Goal: Manage account settings

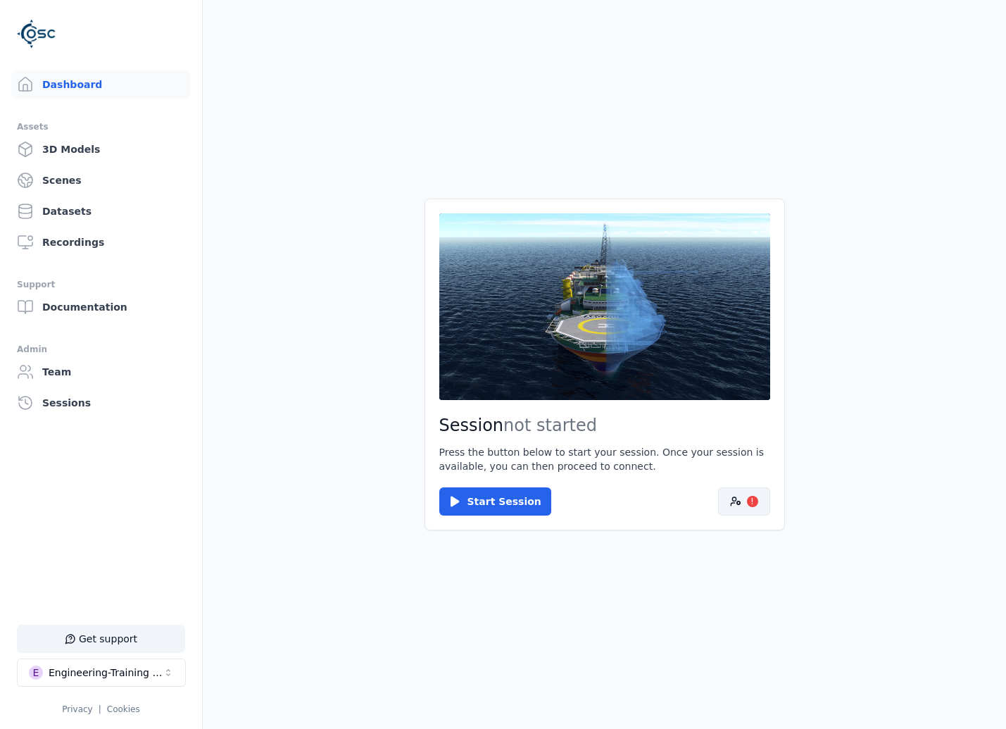
click at [753, 510] on button "!" at bounding box center [744, 501] width 52 height 28
click at [746, 507] on button "!" at bounding box center [744, 501] width 52 height 28
click at [745, 501] on button "!" at bounding box center [744, 501] width 52 height 28
click at [742, 514] on button "!" at bounding box center [744, 501] width 52 height 28
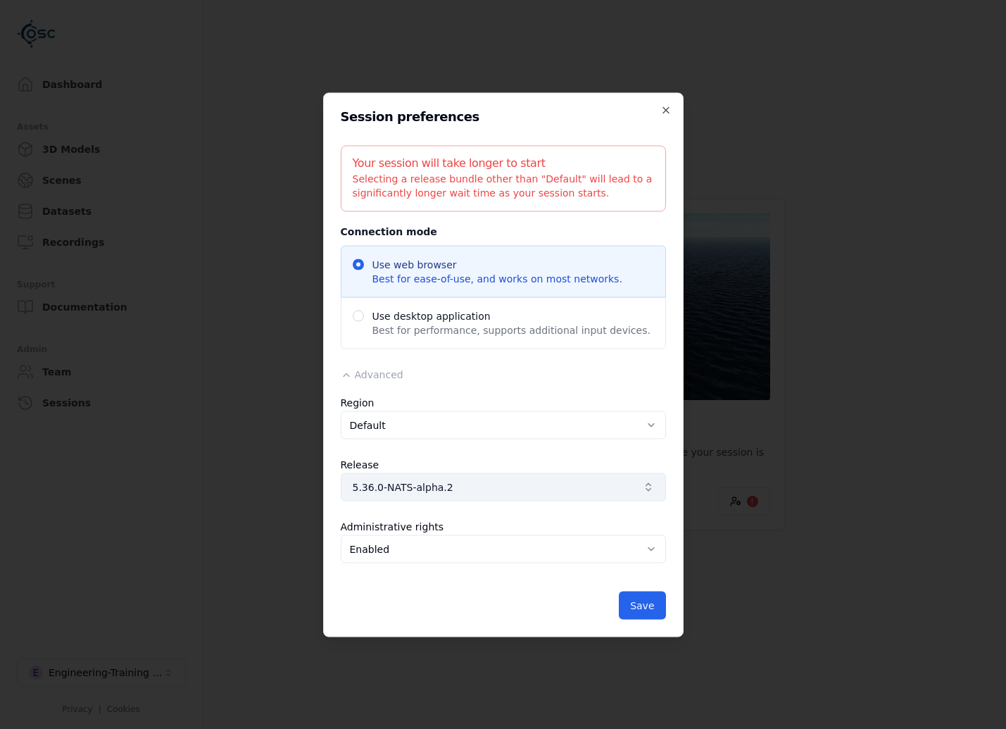
click at [454, 487] on span "5.36.0-NATS-alpha.2" at bounding box center [495, 487] width 284 height 14
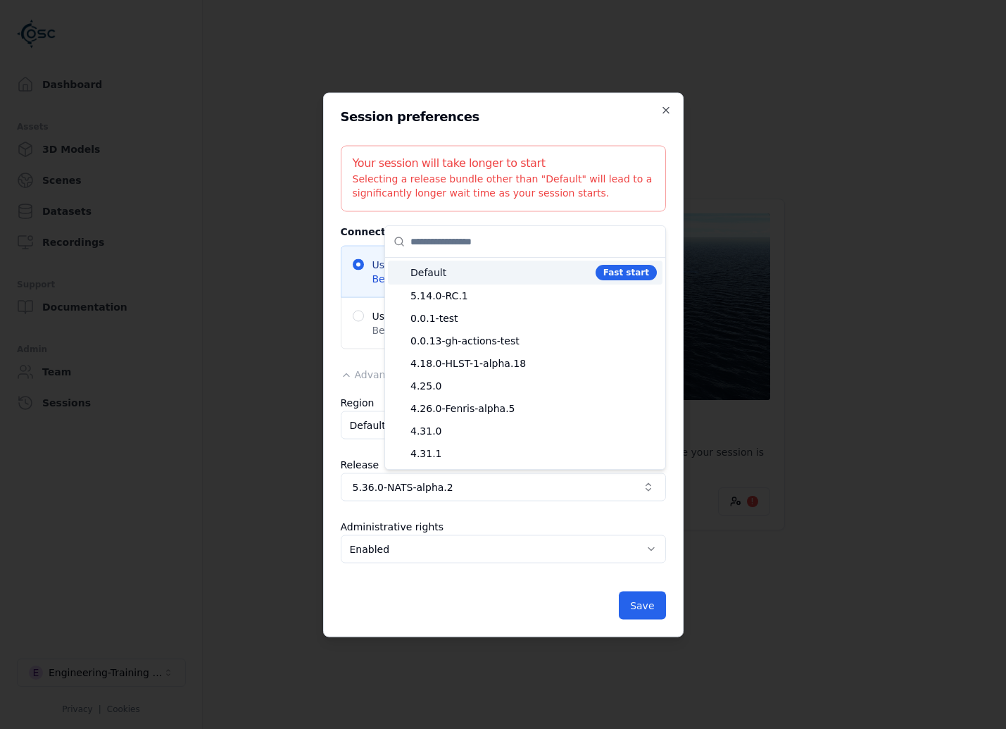
click at [483, 277] on span "Default" at bounding box center [501, 272] width 180 height 14
